Goal: Information Seeking & Learning: Learn about a topic

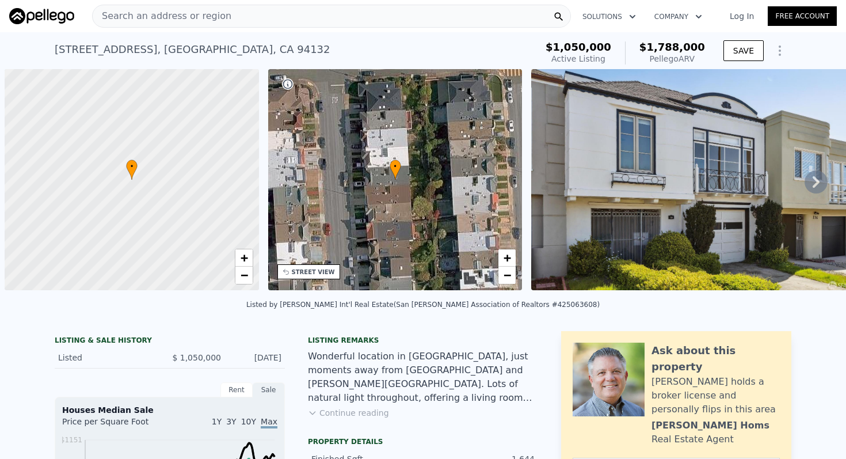
scroll to position [0, 5]
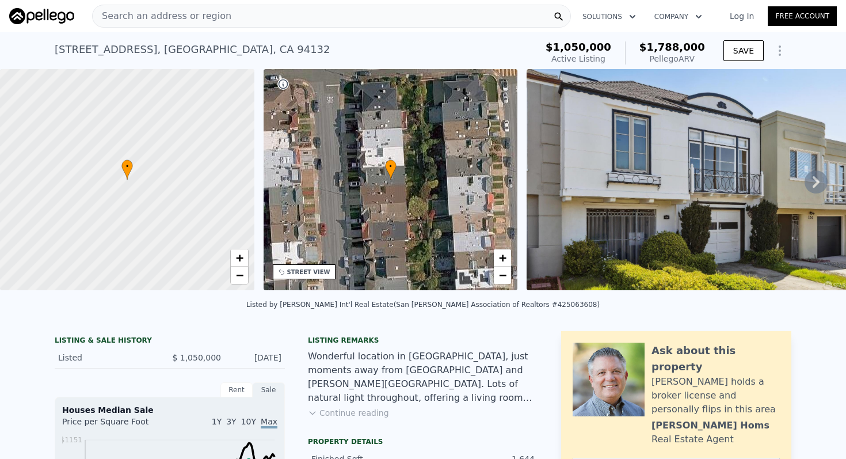
click at [339, 18] on div "Search an address or region" at bounding box center [331, 16] width 479 height 23
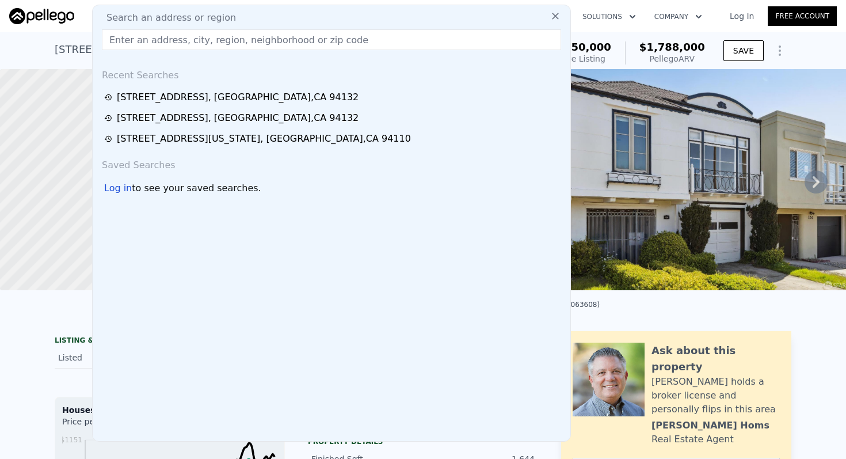
click at [339, 18] on div "Search an address or region" at bounding box center [331, 18] width 469 height 14
click at [321, 14] on div "Search an address or region" at bounding box center [331, 18] width 469 height 14
click at [294, 44] on input "text" at bounding box center [331, 39] width 459 height 21
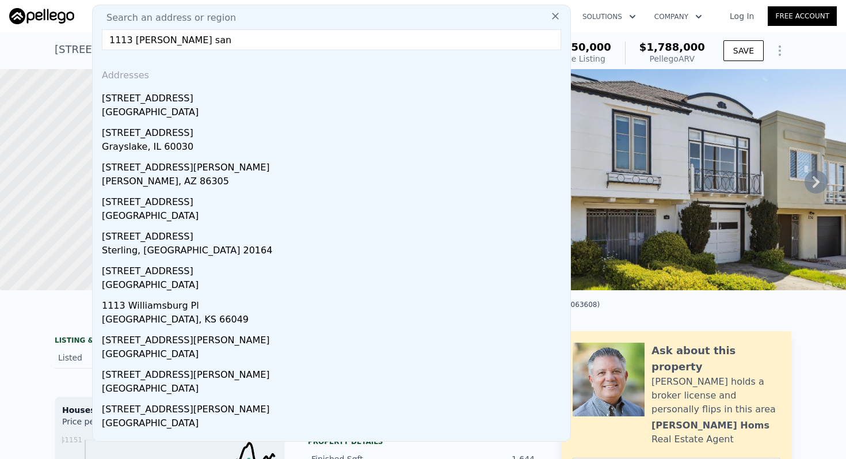
click at [123, 42] on input "1113 [PERSON_NAME] san" at bounding box center [331, 39] width 459 height 21
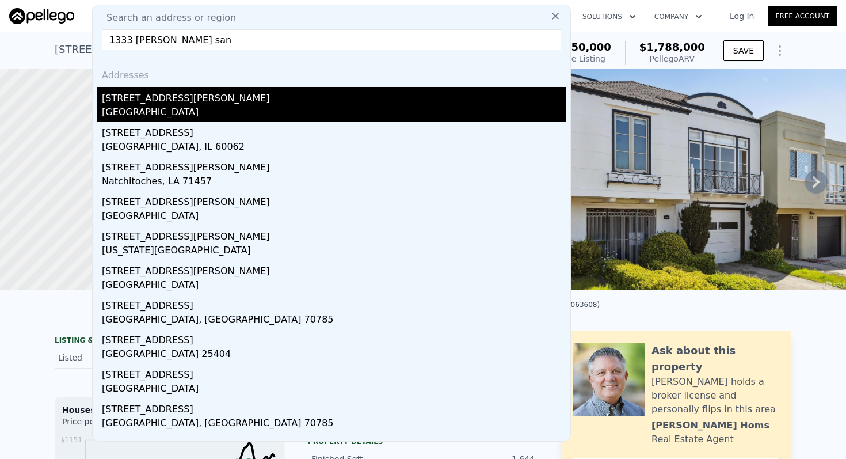
type input "1333 [PERSON_NAME] san"
click at [113, 94] on div "[STREET_ADDRESS][PERSON_NAME]" at bounding box center [334, 96] width 464 height 18
type input "3"
type input "2"
type input "980"
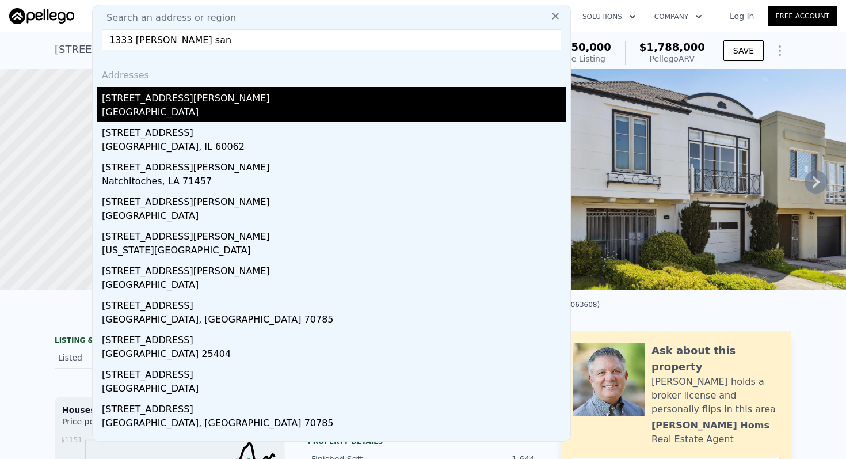
type input "1490"
type input "3700"
type input "7260"
type input "$ 1,435,000"
type input "$ 324,550"
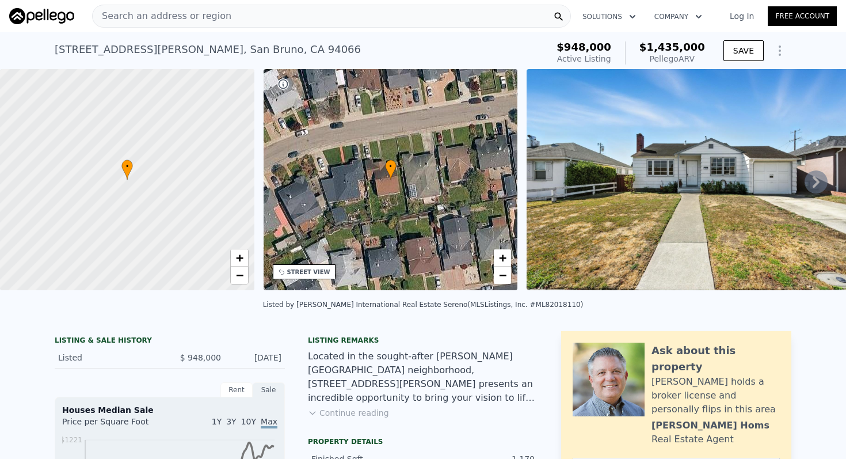
click at [396, 11] on div "Search an address or region" at bounding box center [331, 16] width 479 height 23
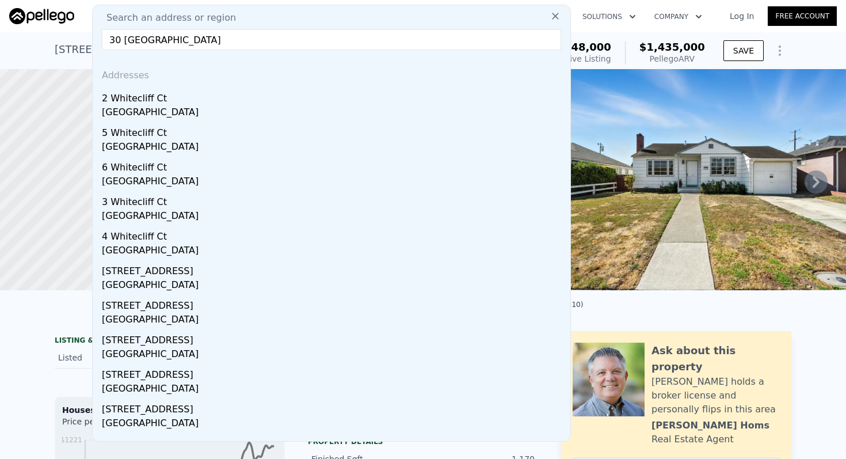
click at [442, 44] on input "30 [GEOGRAPHIC_DATA]" at bounding box center [331, 39] width 459 height 21
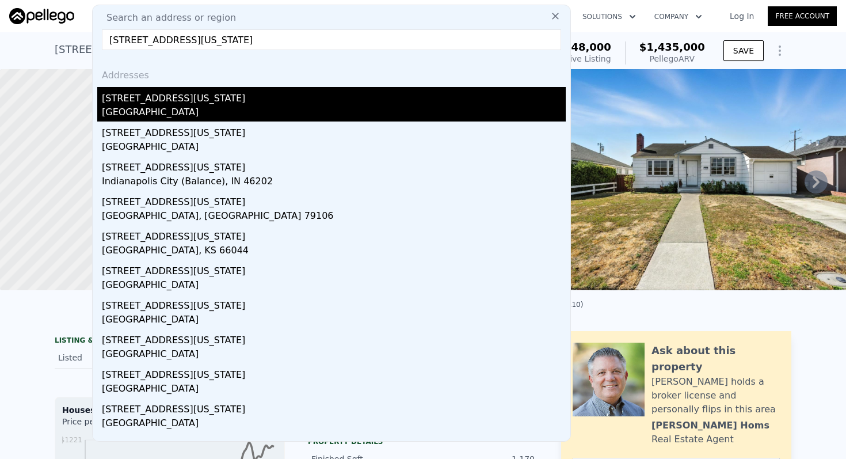
type input "[STREET_ADDRESS][US_STATE]"
click at [199, 109] on div "[GEOGRAPHIC_DATA]" at bounding box center [334, 113] width 464 height 16
type input "4"
type input "0"
type input "3"
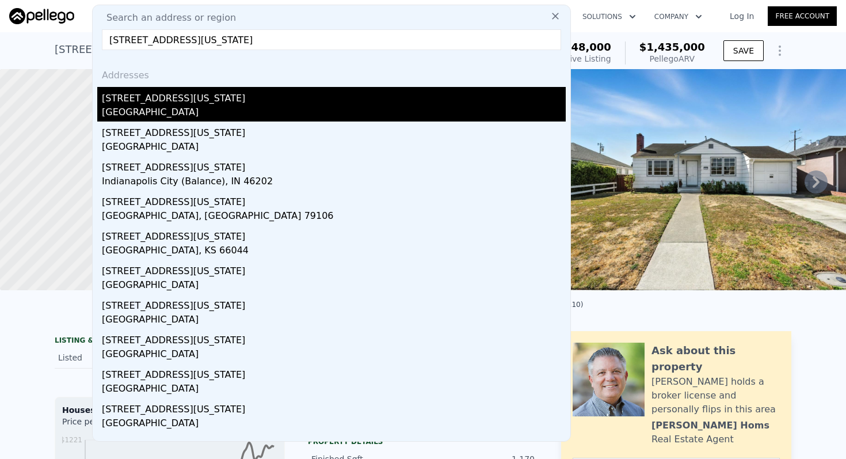
type input "1850"
type input "3148"
type input "1000"
type input "2748"
type input "$ 1,510,000"
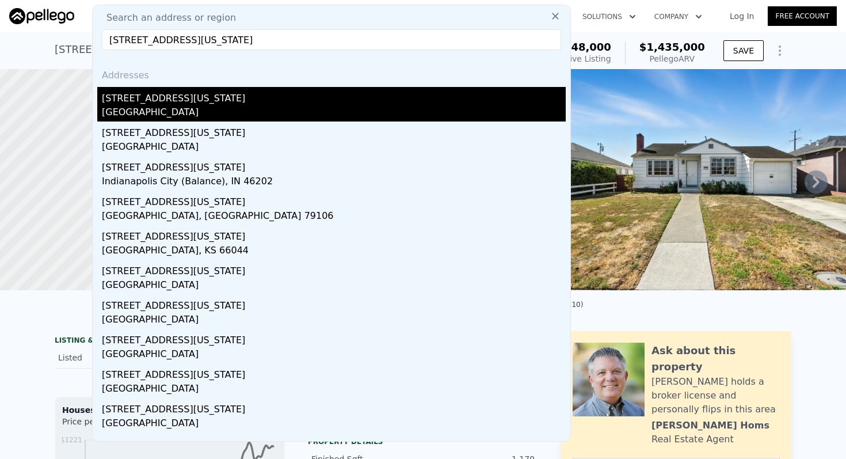
type input "$ 339,568"
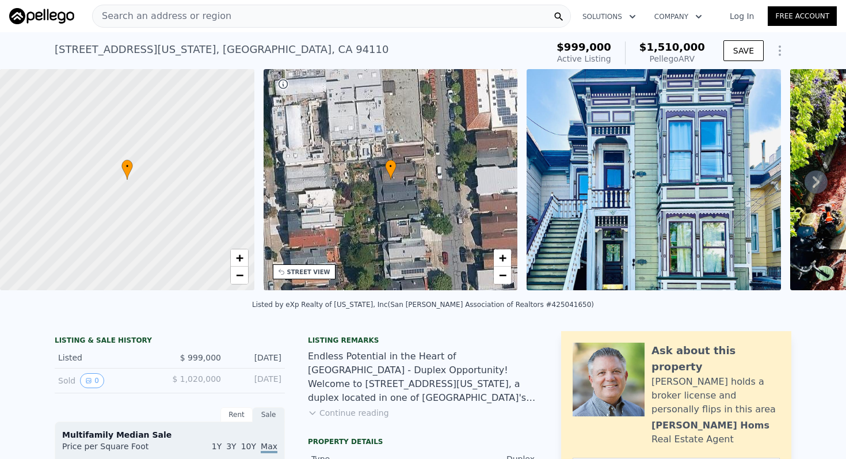
click at [393, 9] on div "Search an address or region" at bounding box center [331, 16] width 479 height 23
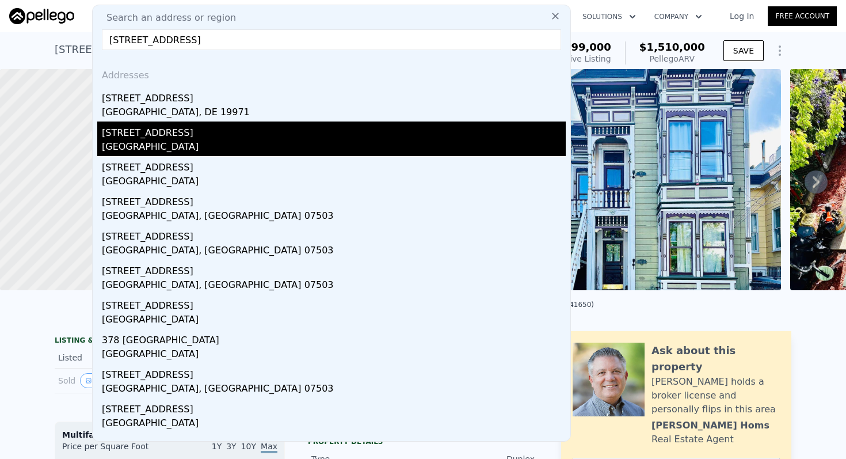
type input "[STREET_ADDRESS]"
click at [252, 139] on div "[STREET_ADDRESS]" at bounding box center [334, 130] width 464 height 18
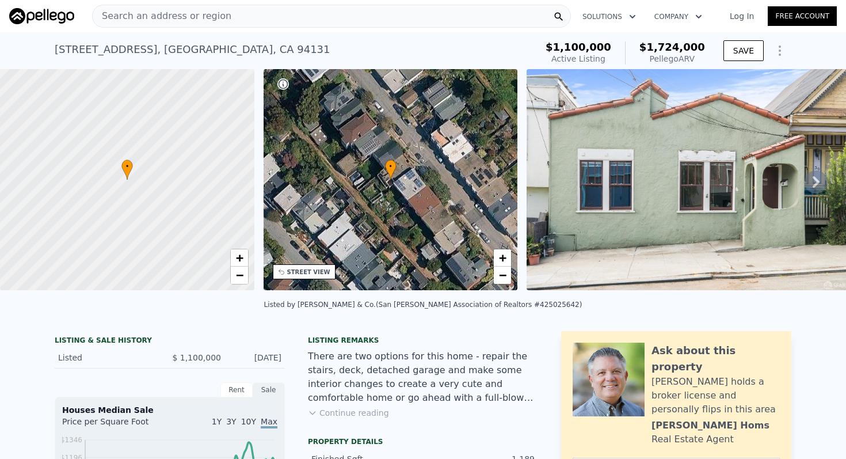
click at [431, 14] on div "Search an address or region" at bounding box center [331, 16] width 479 height 23
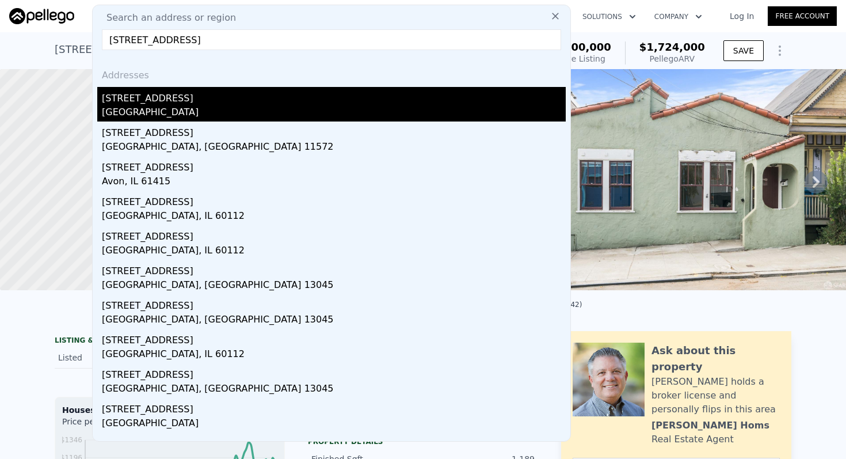
type input "[STREET_ADDRESS]"
click at [158, 101] on div "[STREET_ADDRESS]" at bounding box center [334, 96] width 464 height 18
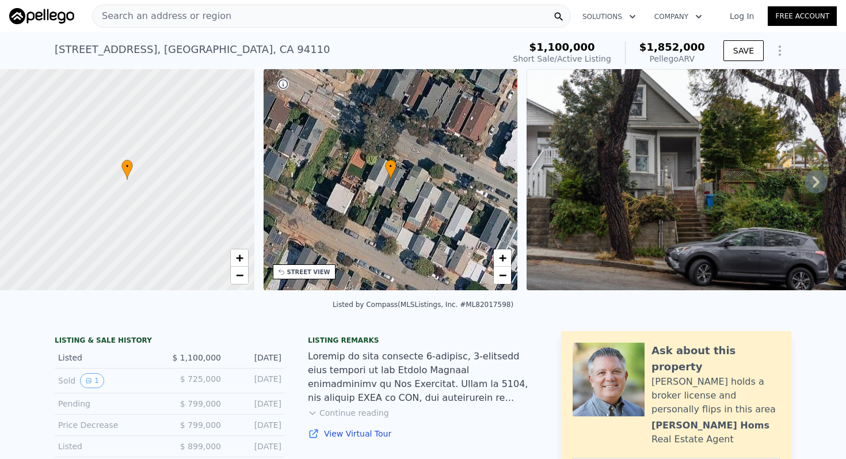
click at [379, 10] on div "Search an address or region" at bounding box center [331, 16] width 479 height 23
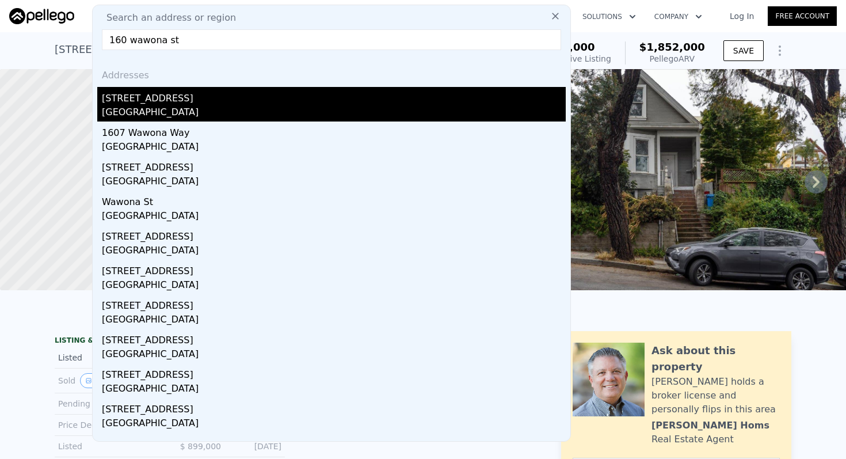
type input "160 wawona st"
click at [256, 90] on div "[STREET_ADDRESS]" at bounding box center [334, 96] width 464 height 18
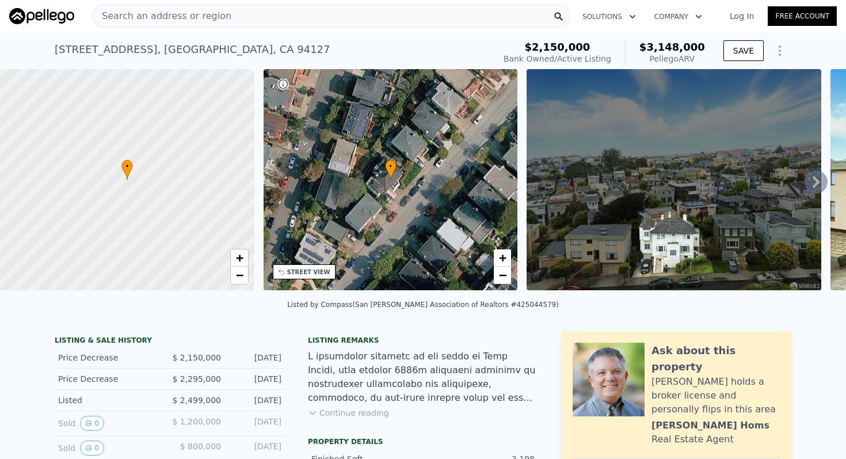
click at [451, 21] on div "Search an address or region" at bounding box center [331, 16] width 479 height 23
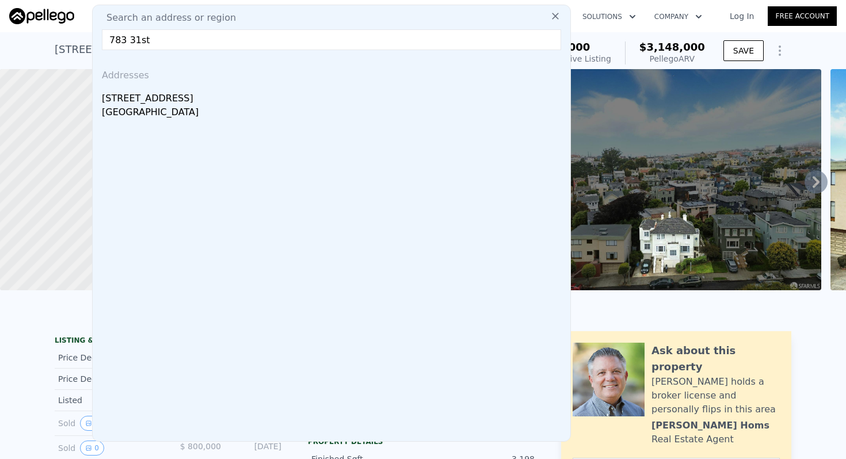
click at [147, 43] on input "783 31st" at bounding box center [331, 39] width 459 height 21
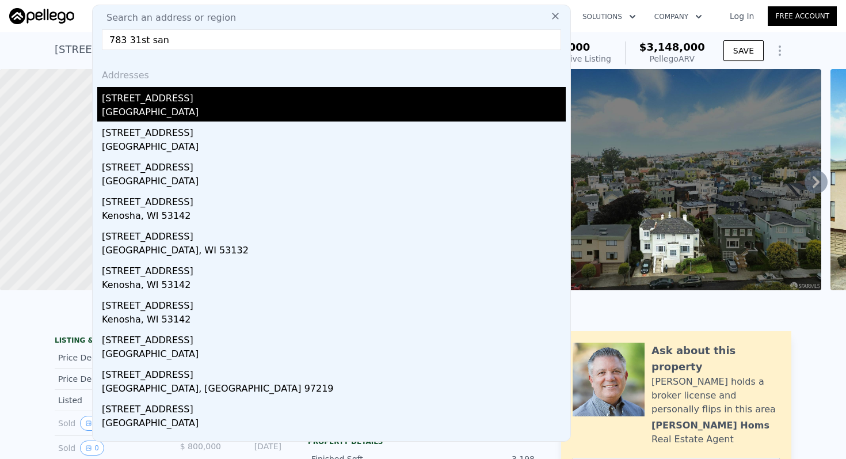
type input "783 31st san"
click at [129, 104] on div "[STREET_ADDRESS]" at bounding box center [334, 96] width 464 height 18
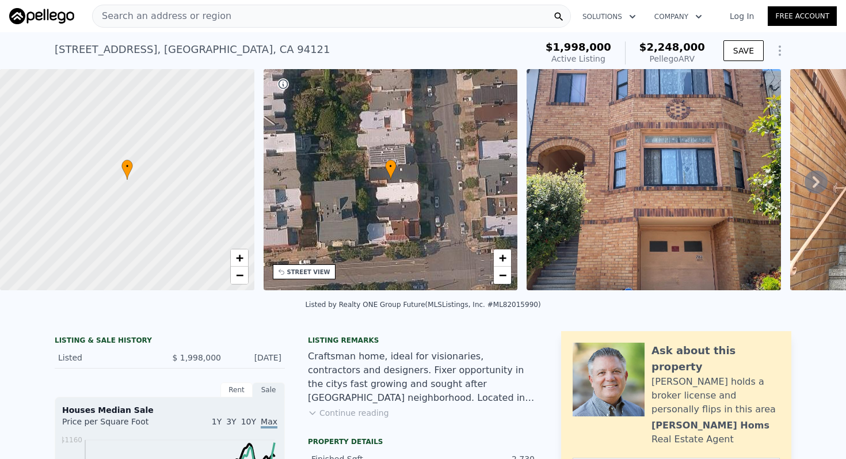
click at [453, 14] on div "Search an address or region" at bounding box center [331, 16] width 479 height 23
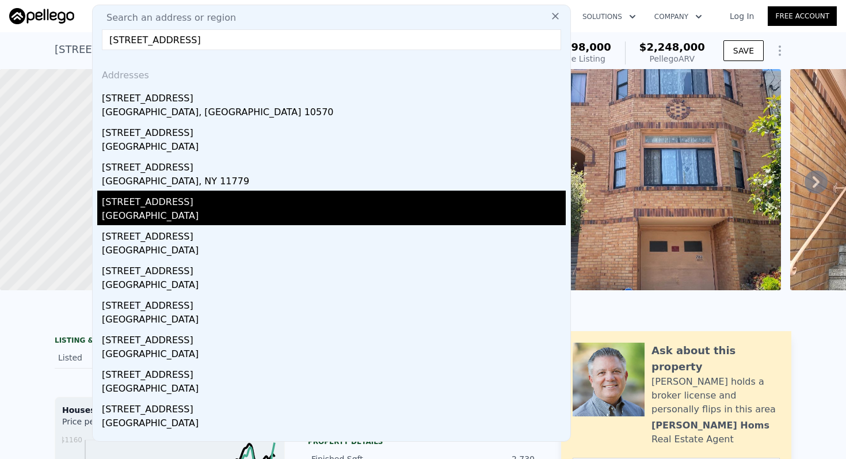
type input "[STREET_ADDRESS]"
click at [178, 207] on div "[STREET_ADDRESS]" at bounding box center [334, 200] width 464 height 18
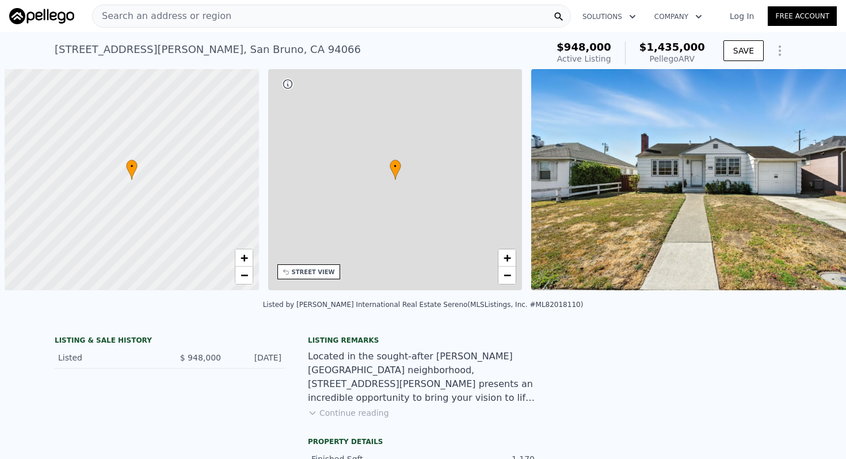
scroll to position [0, 5]
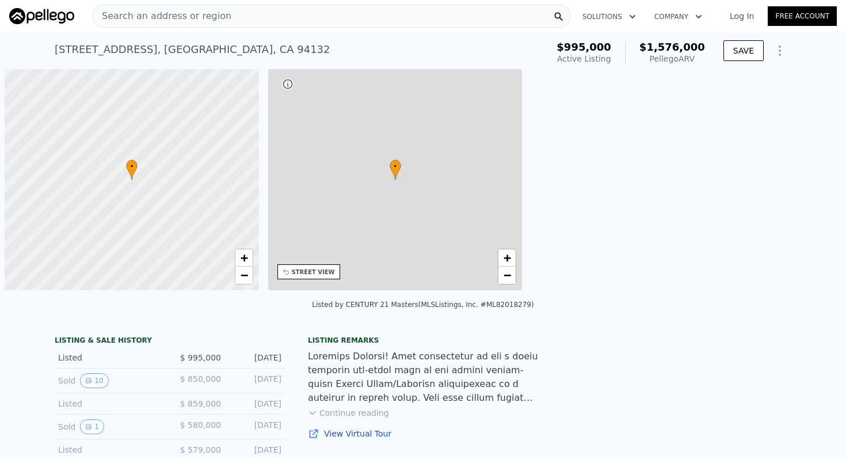
scroll to position [0, 5]
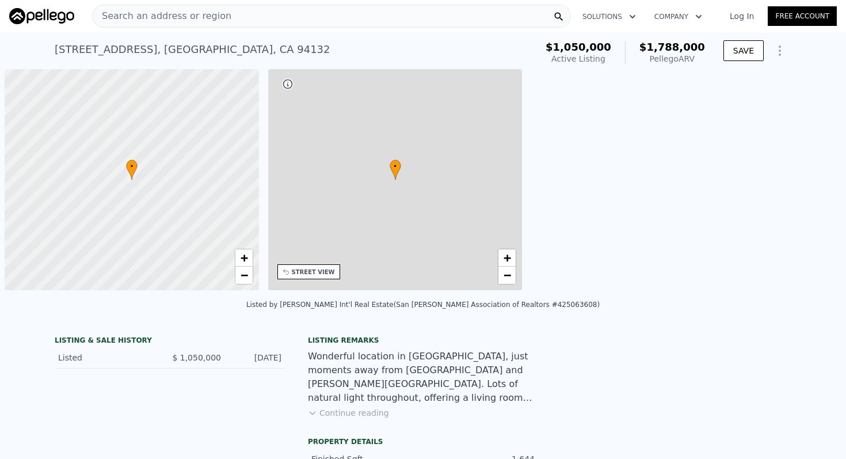
scroll to position [0, 5]
